Goal: Task Accomplishment & Management: Complete application form

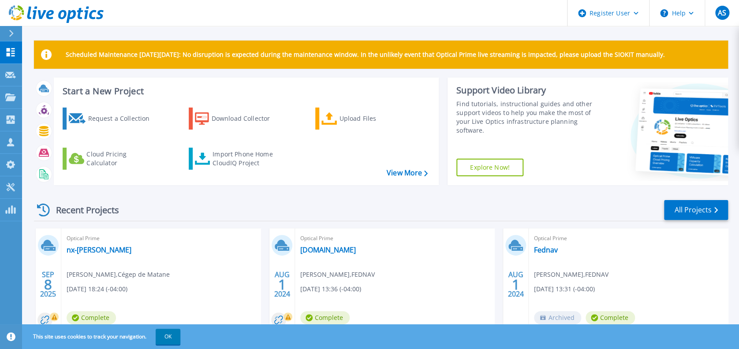
click at [12, 34] on icon at bounding box center [11, 33] width 5 height 7
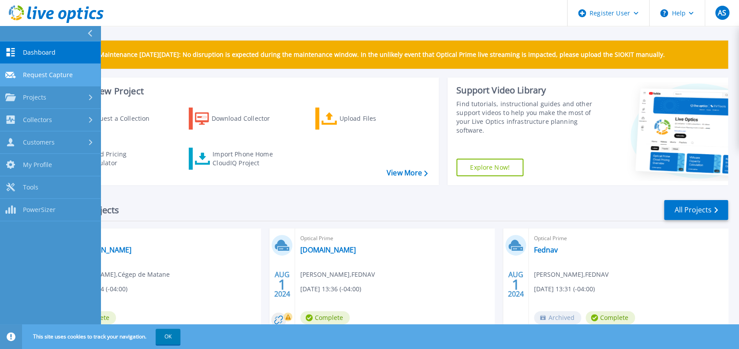
click at [61, 73] on span "Request Capture" at bounding box center [48, 75] width 50 height 8
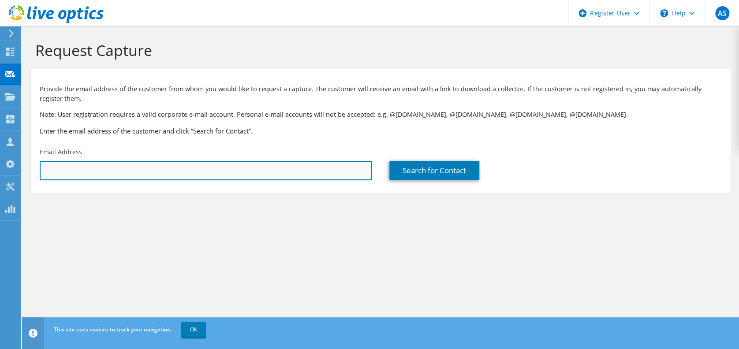
click at [165, 169] on input "text" at bounding box center [206, 170] width 332 height 19
click at [224, 175] on input "text" at bounding box center [206, 170] width 332 height 19
paste input "claudio.testa@risq.quebec"
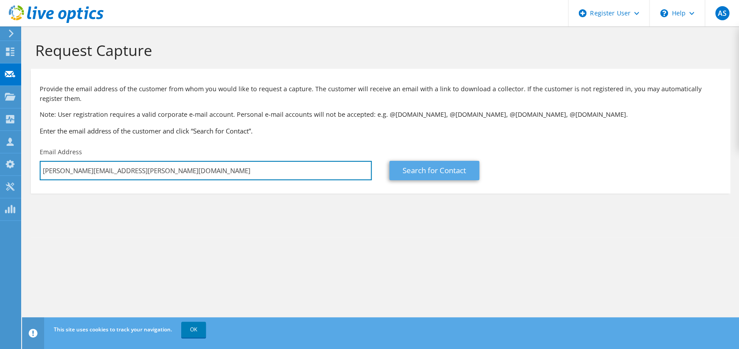
type input "claudio.testa@risq.quebec"
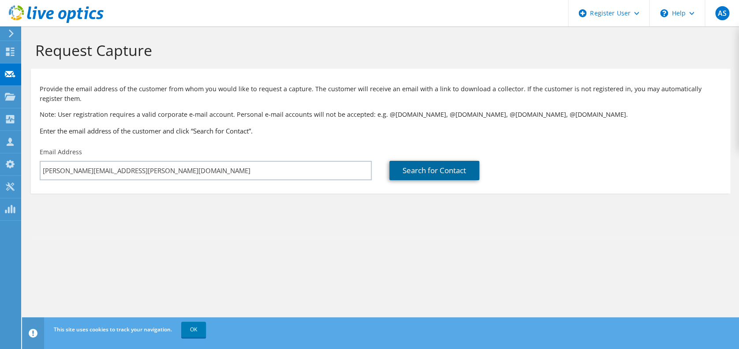
click at [422, 172] on link "Search for Contact" at bounding box center [434, 170] width 90 height 19
type input "RISQ"
type input "Claudio"
type input "Testa"
type input "Canada"
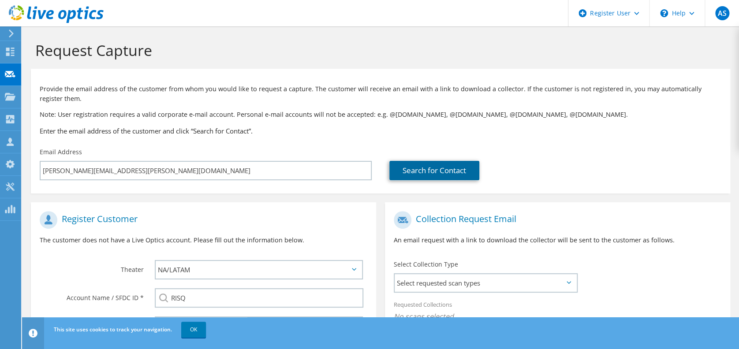
scroll to position [161, 0]
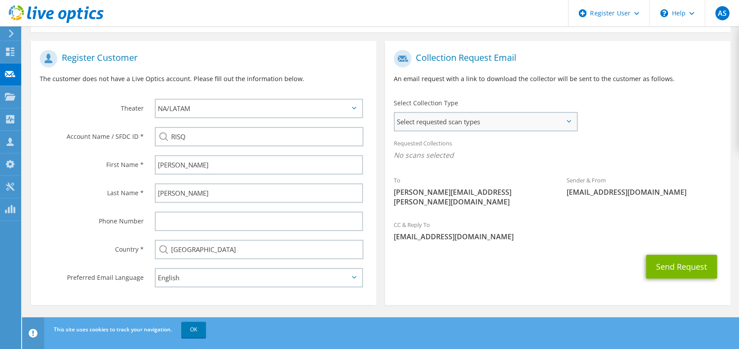
click at [441, 125] on span "Select requested scan types" at bounding box center [486, 122] width 182 height 18
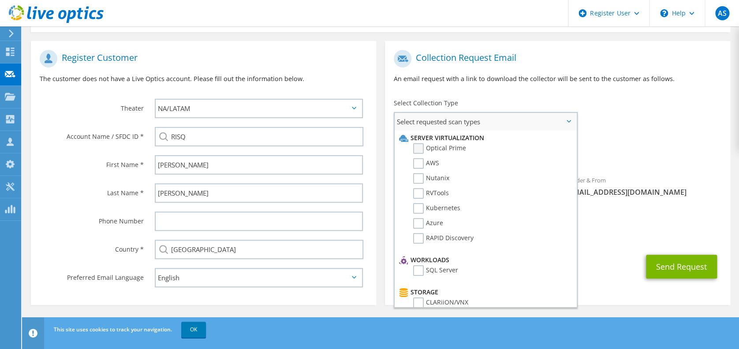
click at [418, 151] on label "Optical Prime" at bounding box center [439, 148] width 53 height 11
click at [0, 0] on input "Optical Prime" at bounding box center [0, 0] width 0 height 0
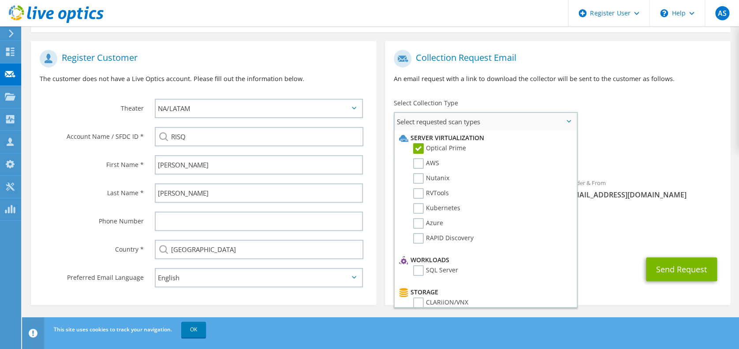
scroll to position [383, 0]
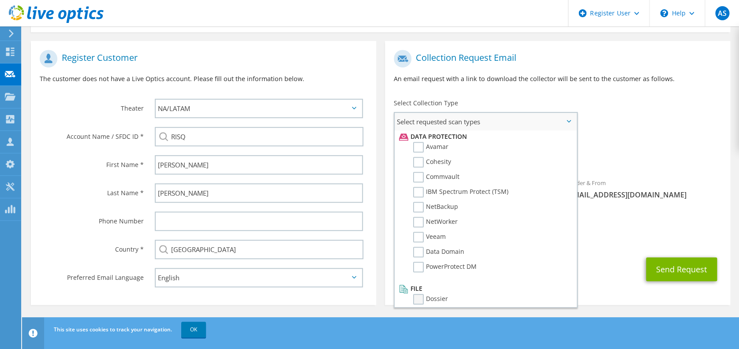
click at [420, 294] on label "Dossier" at bounding box center [430, 299] width 35 height 11
click at [0, 0] on input "Dossier" at bounding box center [0, 0] width 0 height 0
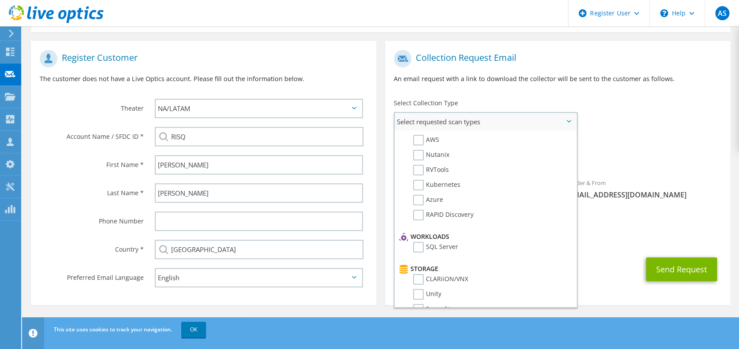
scroll to position [0, 0]
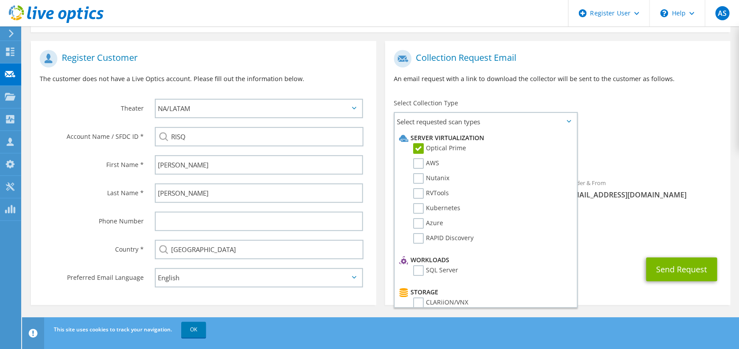
click at [656, 128] on div "To claudio.testa@risq.quebec Sender & From liveoptics@liveoptics.com" at bounding box center [557, 131] width 345 height 173
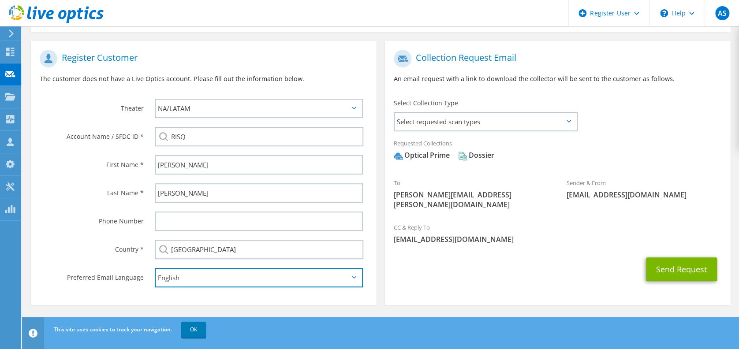
click at [227, 275] on select "English Deutsch Español Français Italiano Polski Português Русский 한국어 中文 日本語" at bounding box center [259, 277] width 208 height 19
click at [227, 278] on select "English Deutsch Español Français Italiano Polski Português Русский 한국어 中文 日本語" at bounding box center [259, 277] width 208 height 19
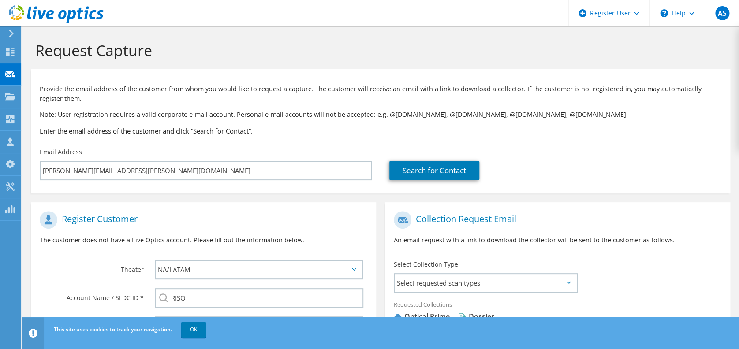
scroll to position [161, 0]
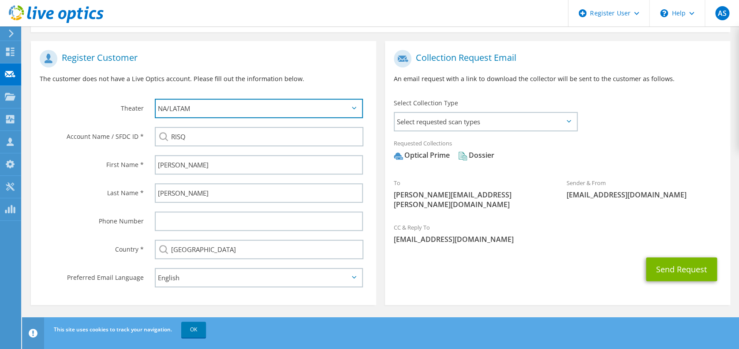
click at [280, 101] on select "APJ EMEA NA/LATAM" at bounding box center [259, 108] width 208 height 19
click at [155, 99] on select "APJ EMEA NA/LATAM" at bounding box center [259, 108] width 208 height 19
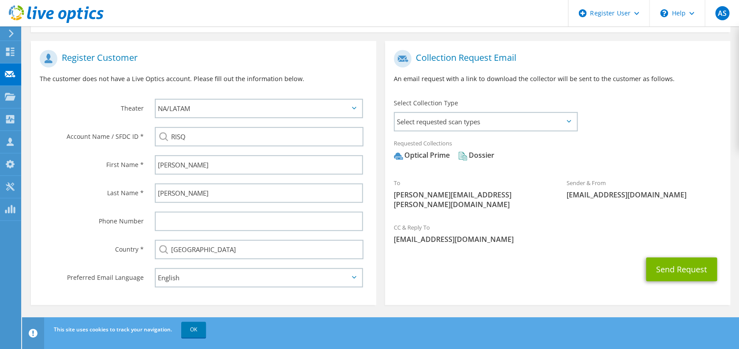
click at [435, 293] on section "Collection Request Email An email request with a link to download the collector…" at bounding box center [557, 173] width 345 height 264
click at [495, 119] on span "Select requested scan types" at bounding box center [486, 122] width 182 height 18
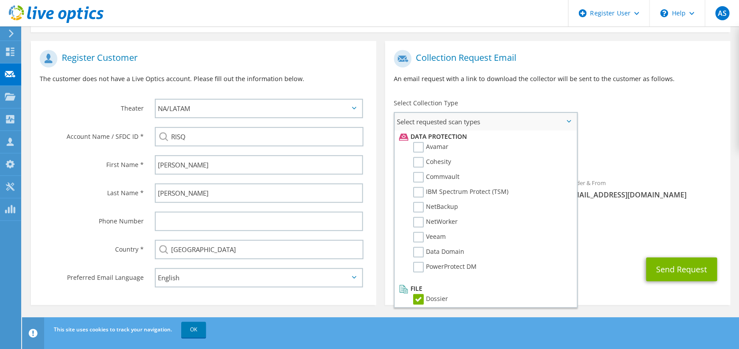
scroll to position [0, 0]
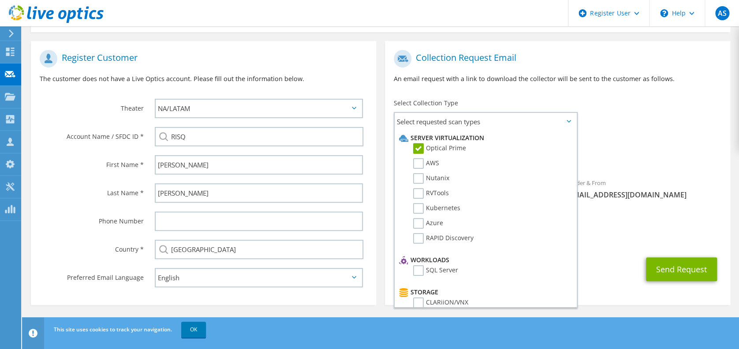
click at [671, 109] on div "To claudio.testa@risq.quebec Sender & From liveoptics@liveoptics.com" at bounding box center [557, 131] width 345 height 173
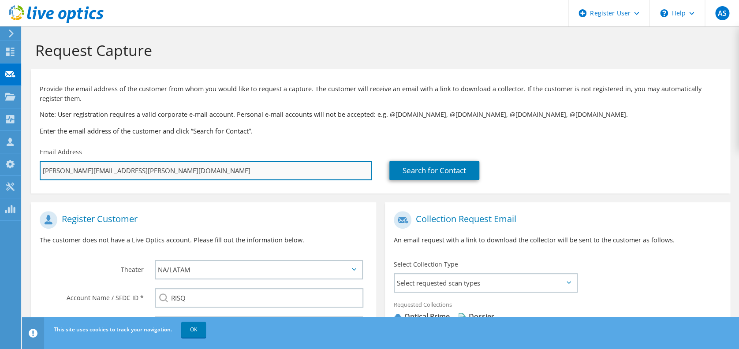
click at [131, 167] on input "claudio.testa@risq.quebec" at bounding box center [206, 170] width 332 height 19
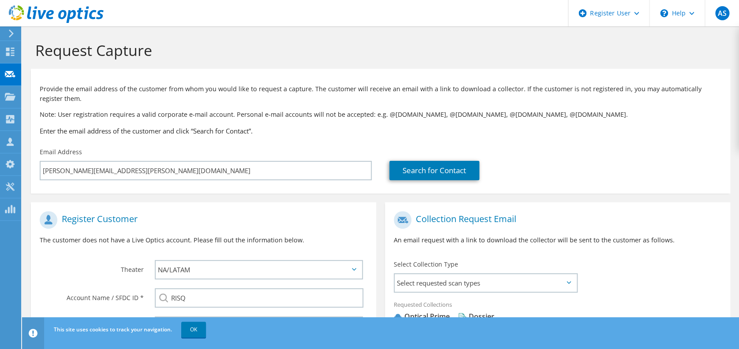
click at [219, 143] on div "Provide the email address of the customer from whom you would like to request a…" at bounding box center [380, 108] width 699 height 70
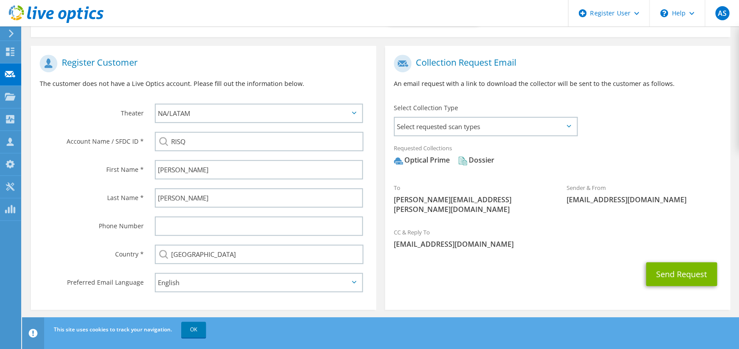
scroll to position [161, 0]
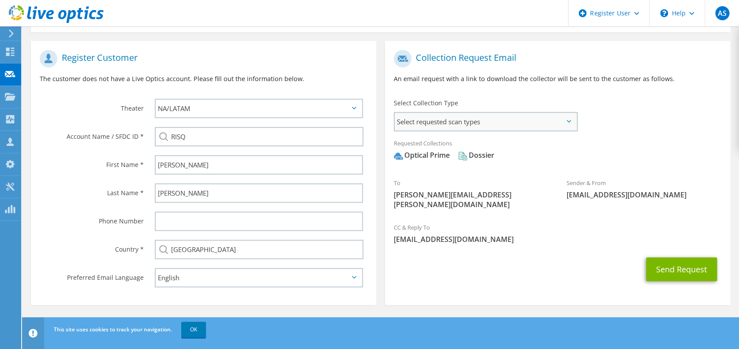
click at [506, 116] on span "Select requested scan types" at bounding box center [486, 122] width 182 height 18
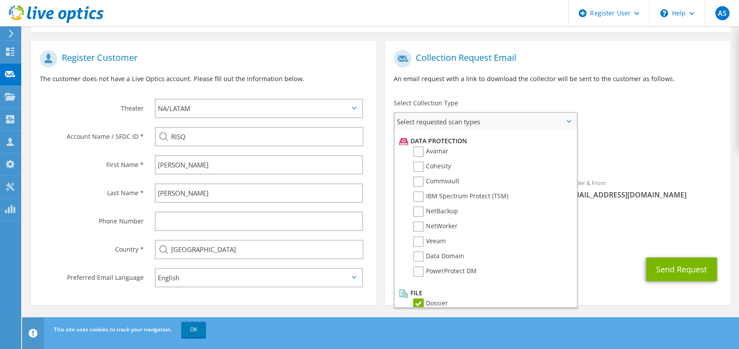
scroll to position [383, 0]
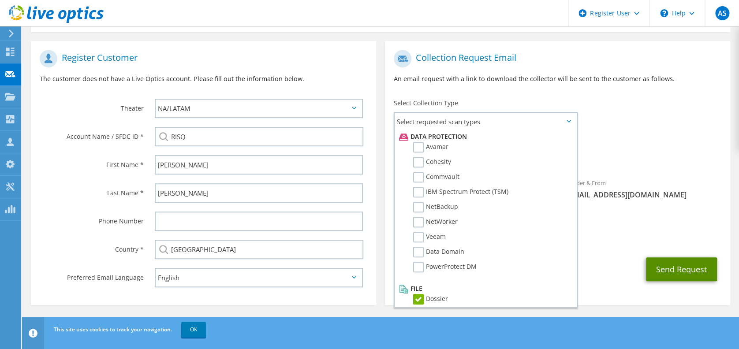
click at [678, 264] on button "Send Request" at bounding box center [681, 270] width 71 height 24
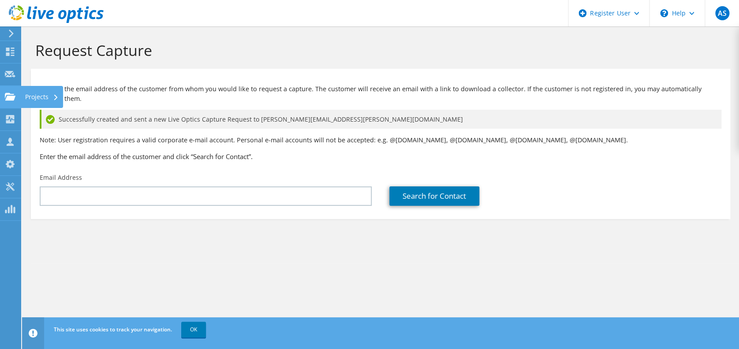
click at [11, 94] on use at bounding box center [10, 96] width 11 height 7
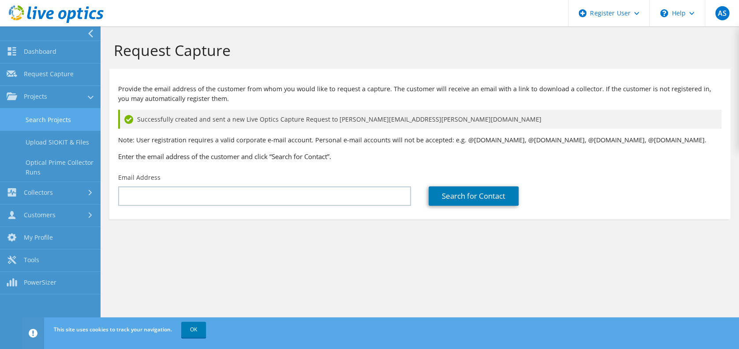
click at [65, 117] on link "Search Projects" at bounding box center [50, 119] width 101 height 22
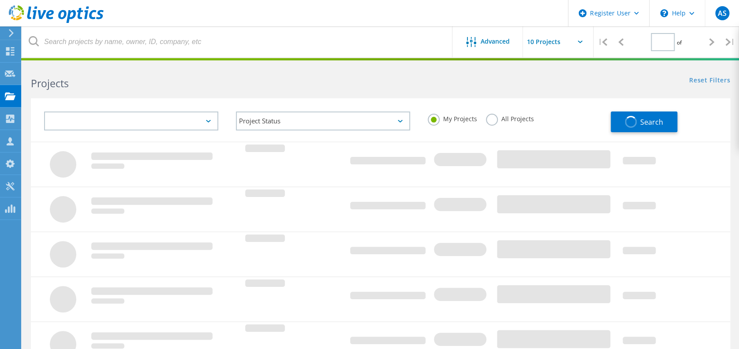
type input "1"
